Goal: Task Accomplishment & Management: Manage account settings

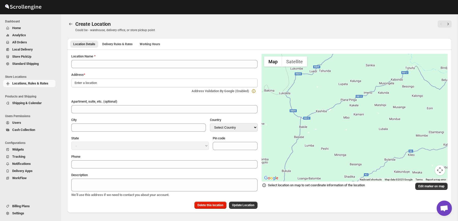
type input "DS03 Kengeri"
type input "Kodipalya, Kengeri"
type input "[GEOGRAPHIC_DATA]"
select select "IN"
type input "560060"
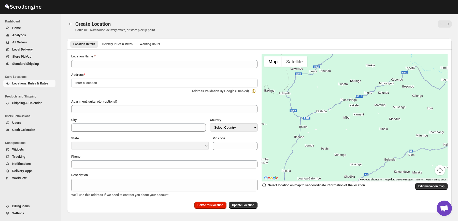
type input "[PHONE_NUMBER]"
type textarea "DS03 Kengeri"
select select "[GEOGRAPHIC_DATA]"
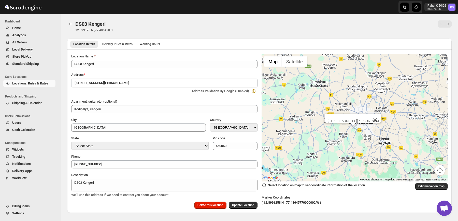
click at [244, 46] on ul "Location Details Delivery Rules & Rates Working Hours More views" at bounding box center [259, 43] width 381 height 7
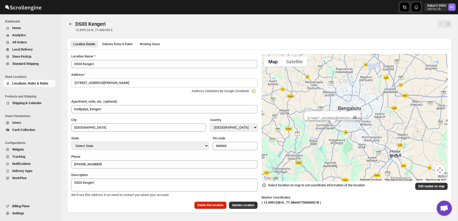
click at [333, 119] on div "[STREET_ADDRESS][PERSON_NAME]" at bounding box center [335, 118] width 54 height 4
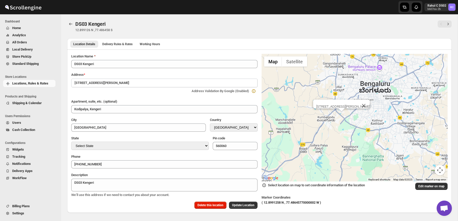
drag, startPoint x: 331, startPoint y: 122, endPoint x: 358, endPoint y: 134, distance: 29.1
click at [358, 134] on div "[STREET_ADDRESS][PERSON_NAME]" at bounding box center [355, 117] width 186 height 127
